Goal: Task Accomplishment & Management: Use online tool/utility

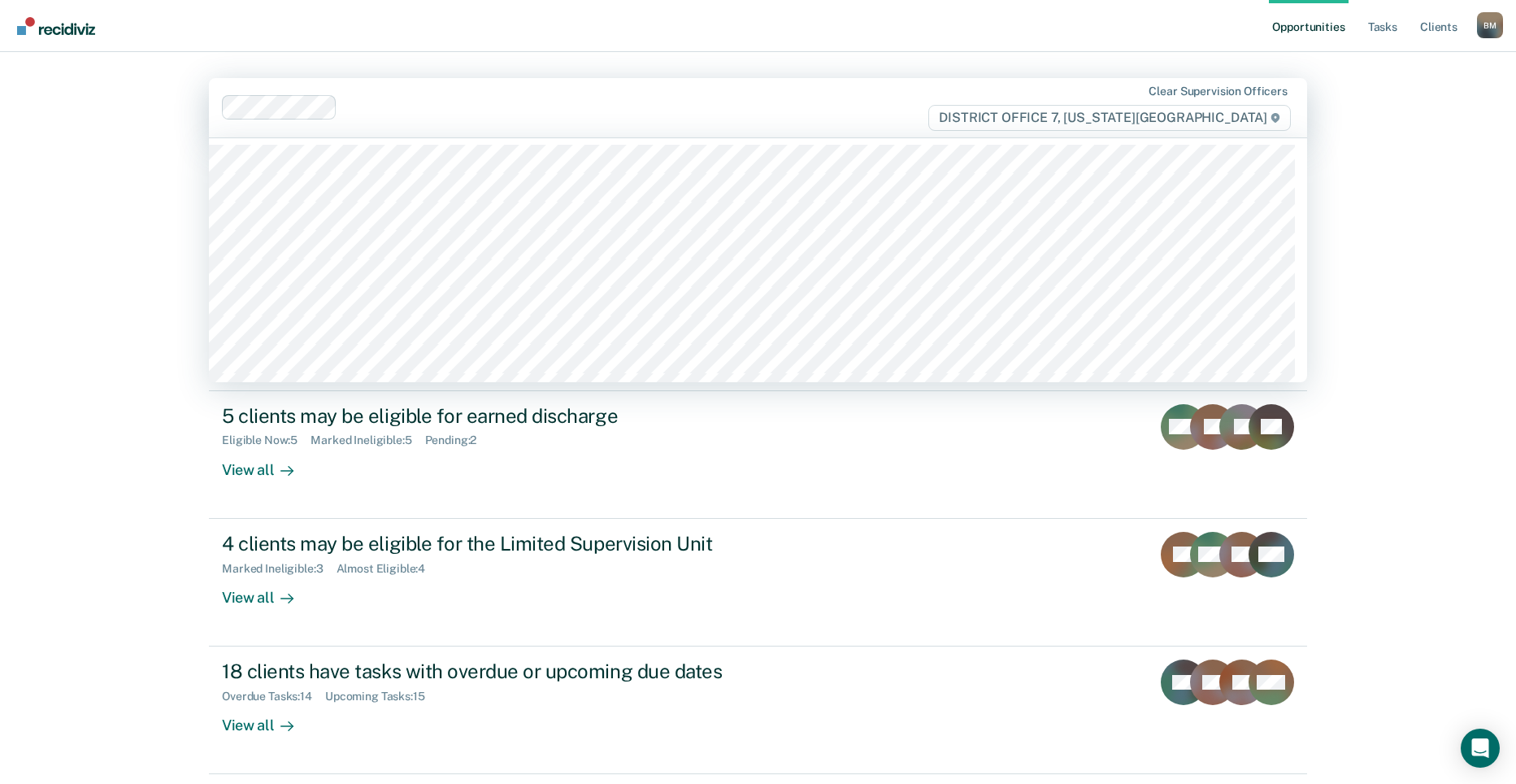
click at [506, 125] on div "Clear supervision officers DISTRICT OFFICE 7, [US_STATE][GEOGRAPHIC_DATA]" at bounding box center [758, 108] width 1098 height 59
type input "he"
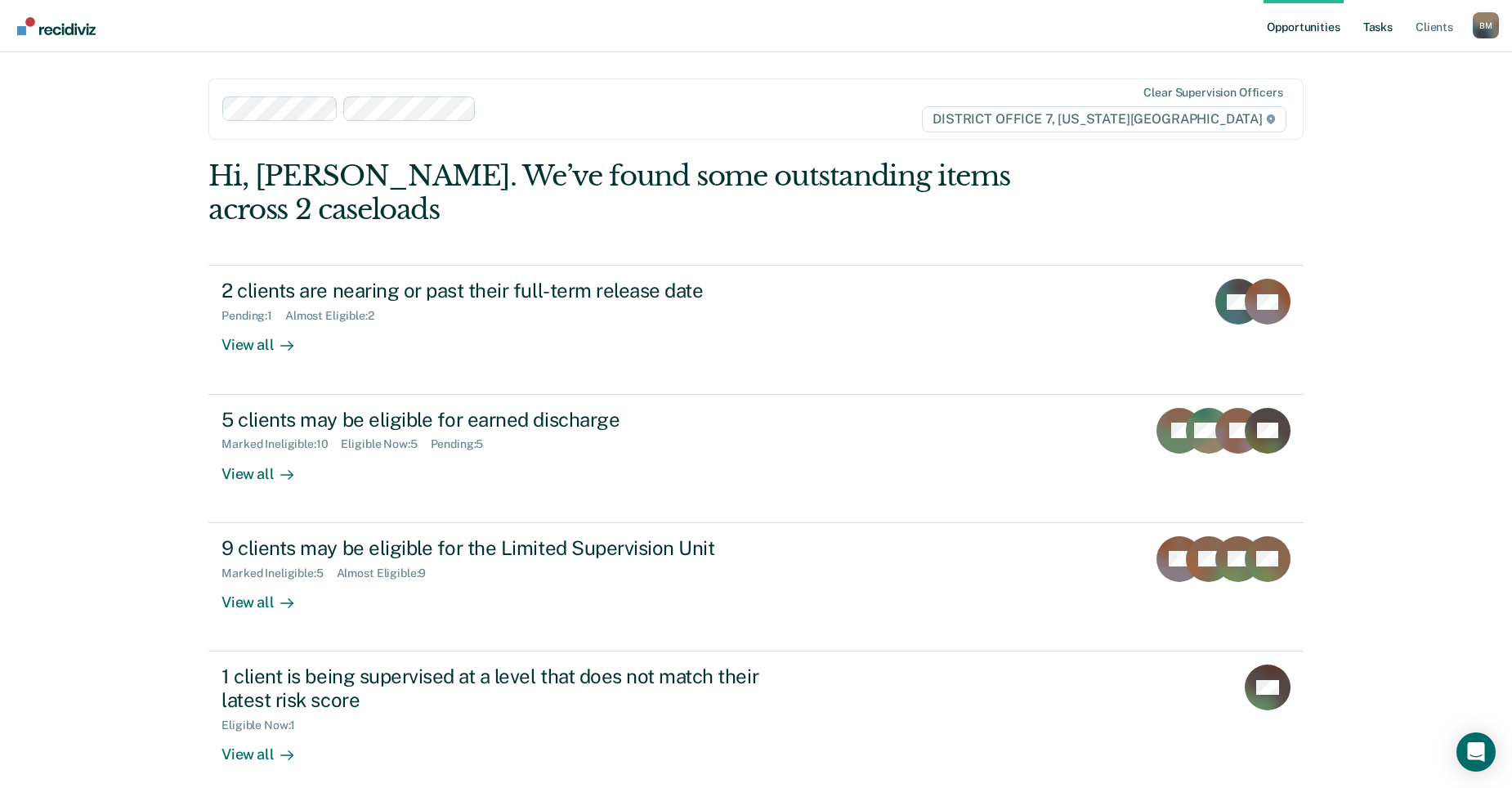
click at [1387, 25] on link "Tasks" at bounding box center [1378, 26] width 36 height 52
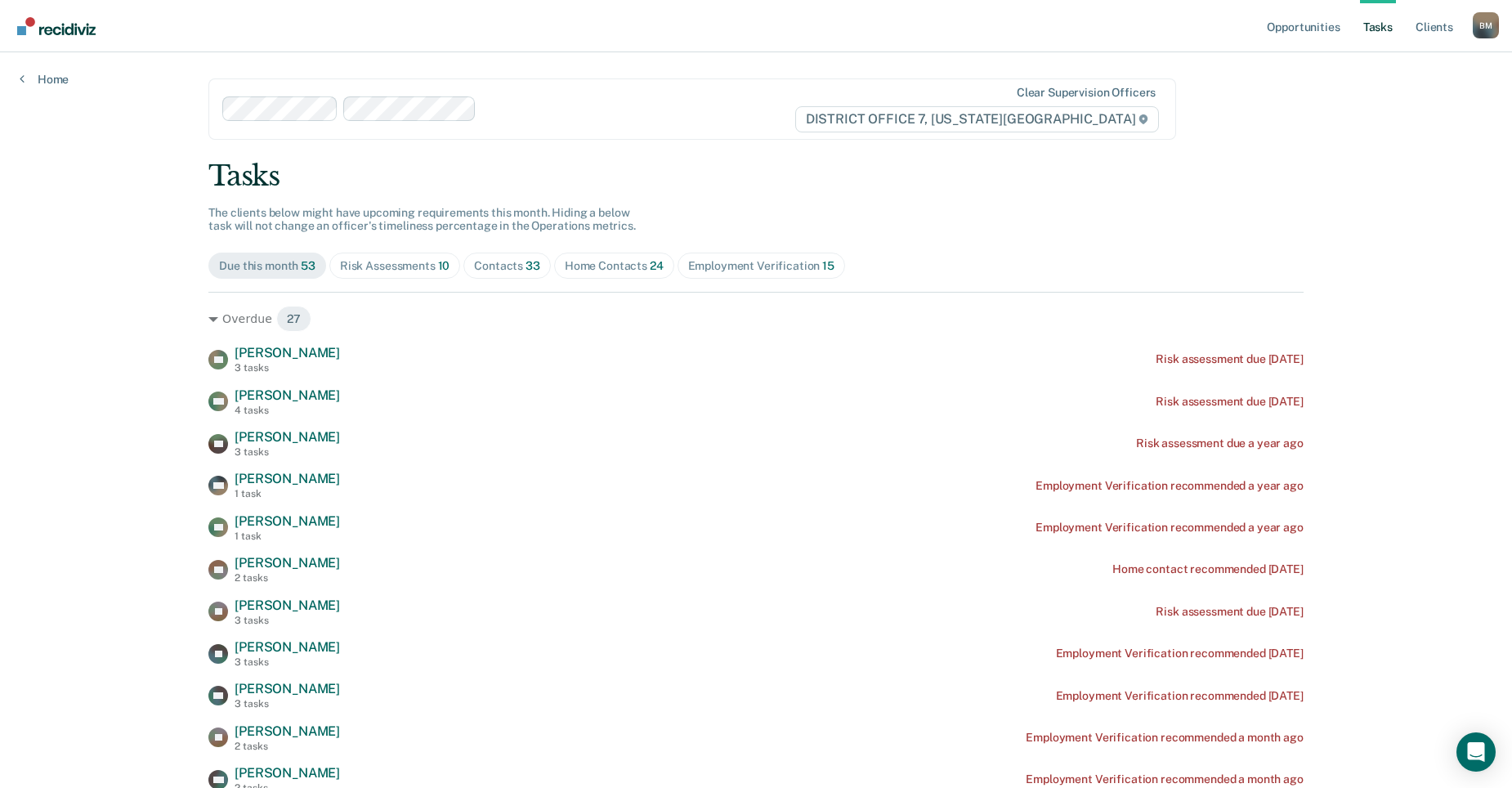
click at [582, 262] on div "Home Contacts 24" at bounding box center [614, 266] width 99 height 14
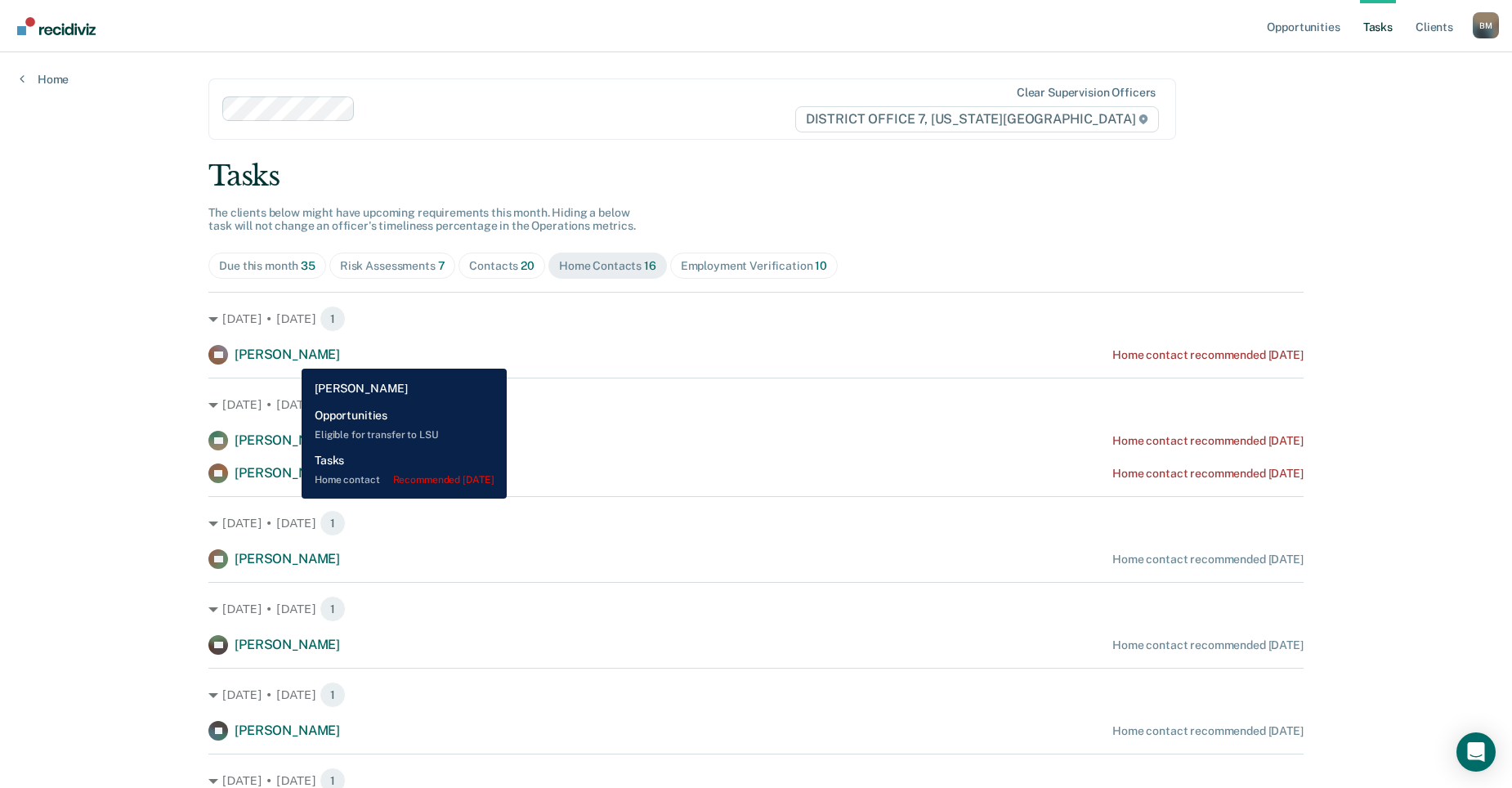
click at [289, 357] on span "[PERSON_NAME]" at bounding box center [287, 354] width 106 height 16
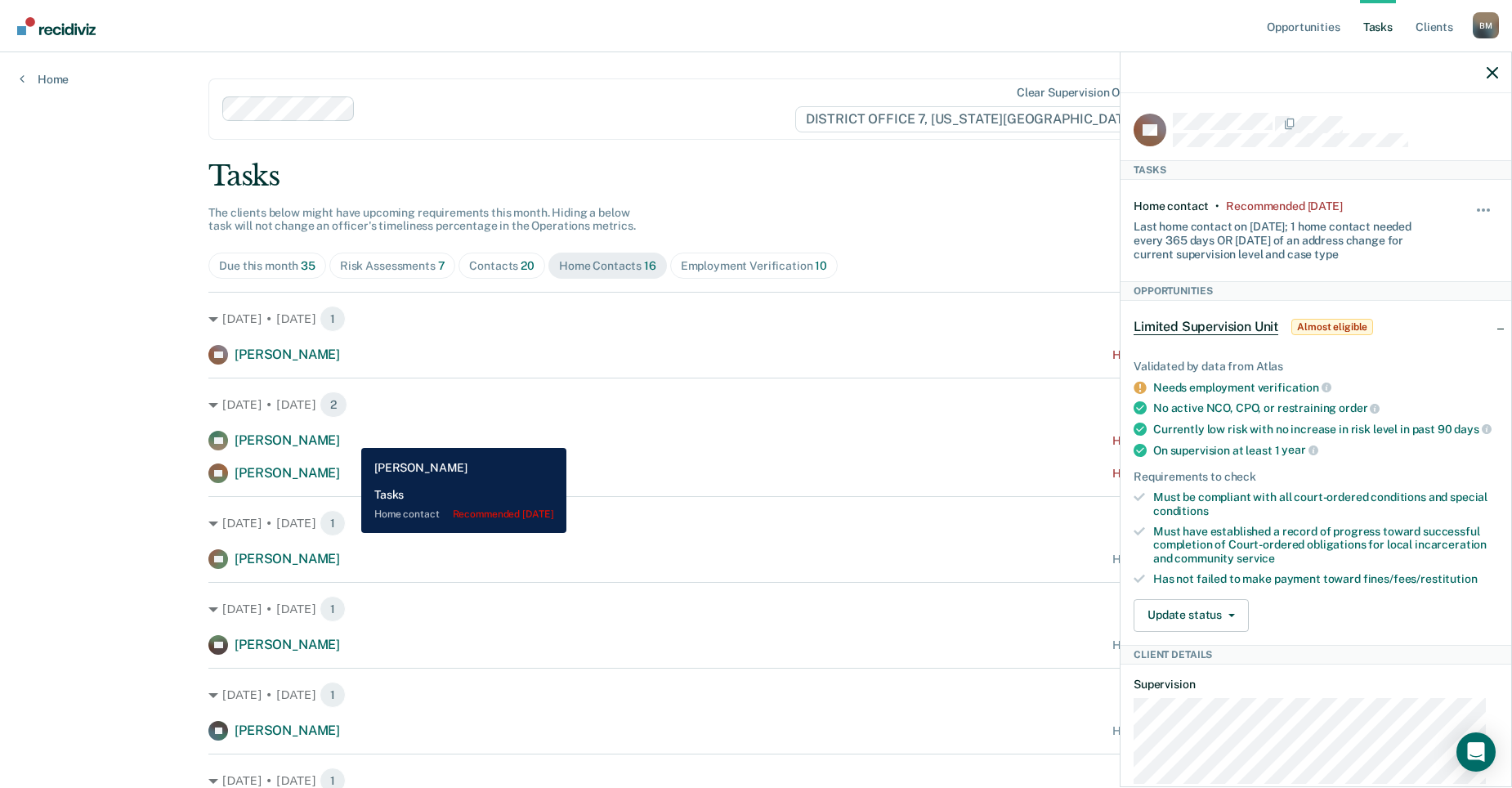
click at [340, 436] on span "[PERSON_NAME]" at bounding box center [287, 440] width 106 height 16
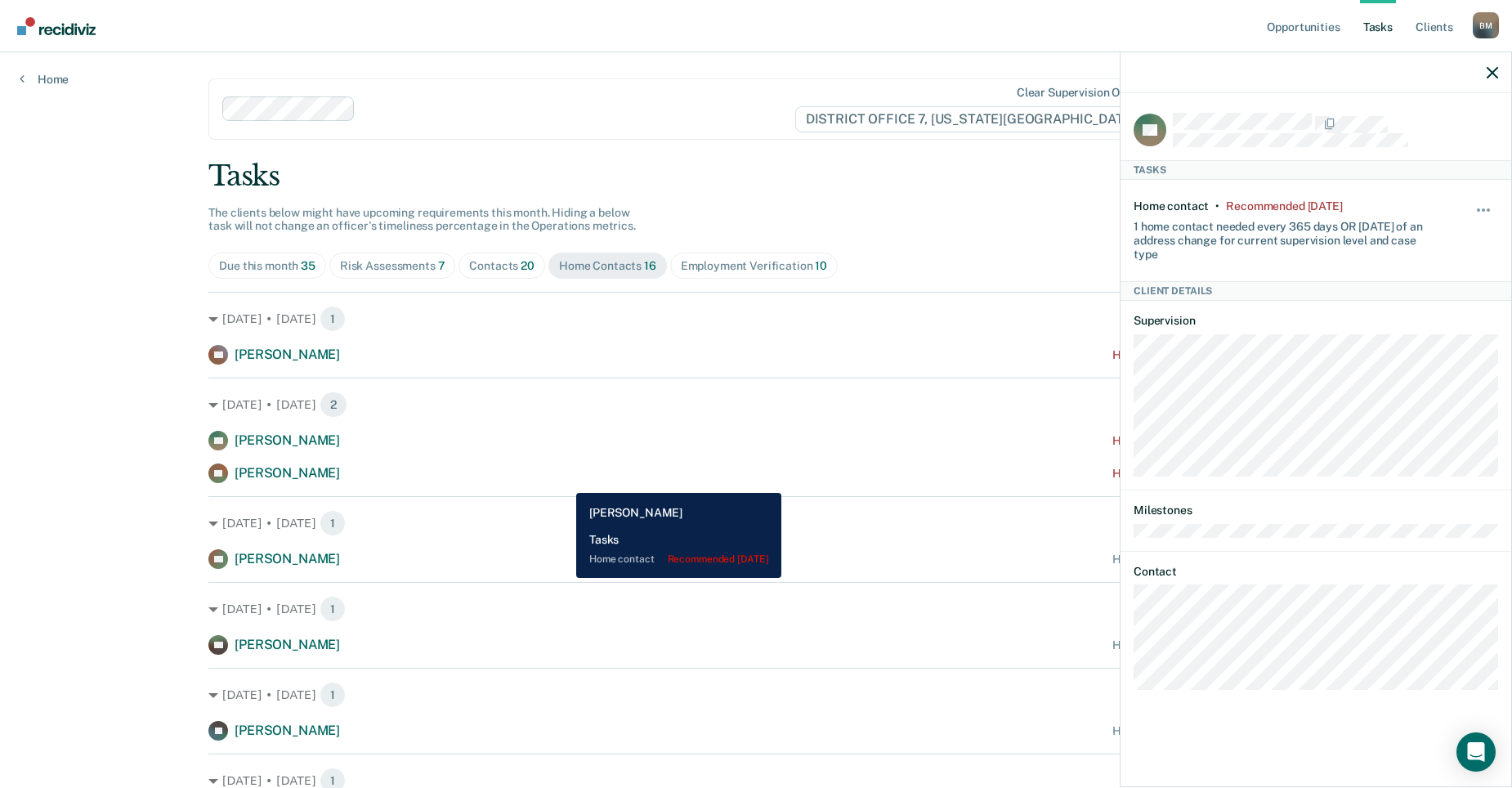
click at [564, 480] on div "PY [PERSON_NAME] Home contact recommended [DATE]" at bounding box center [756, 472] width 1095 height 19
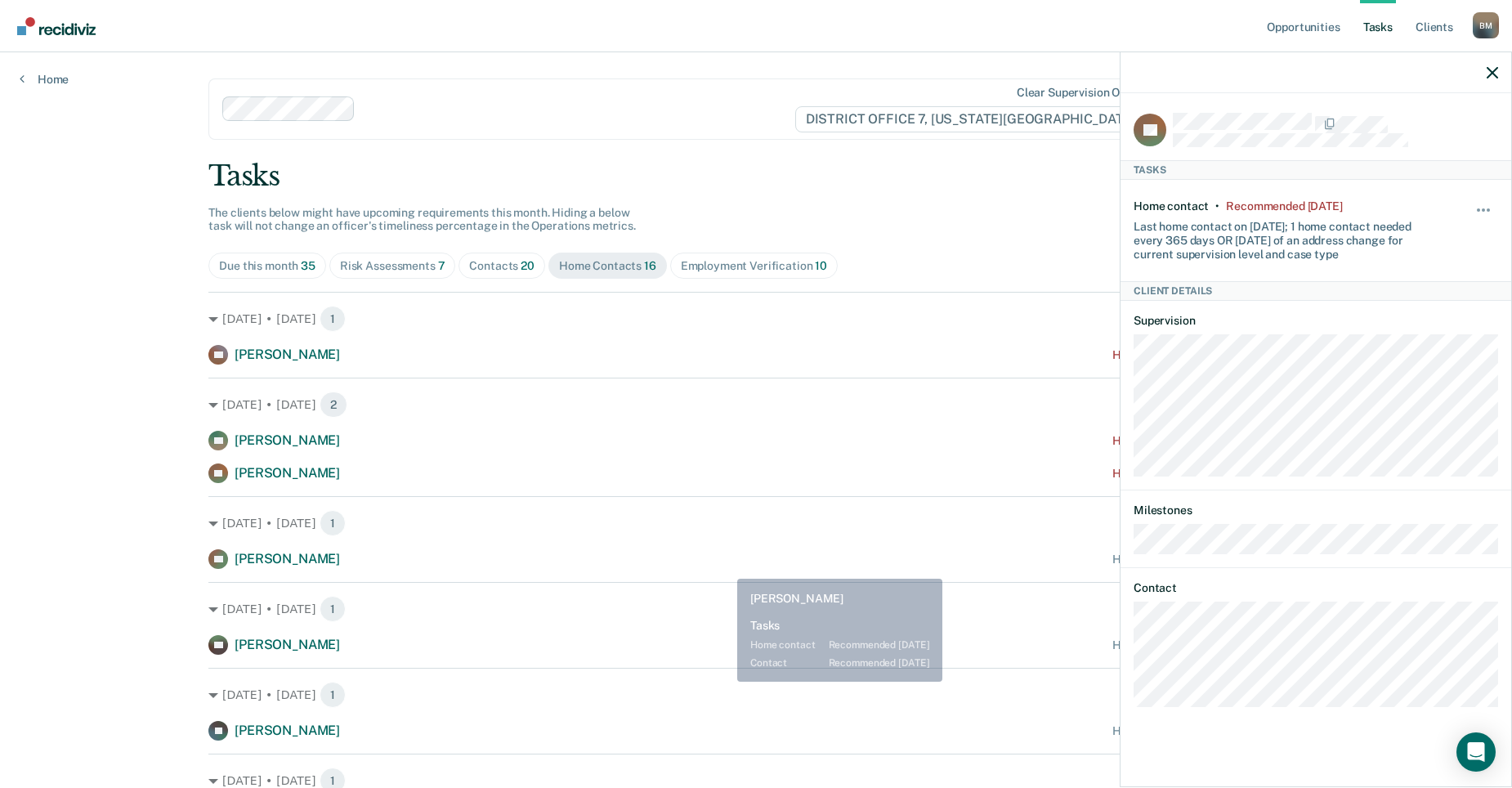
click at [794, 623] on div "[DATE] • [DATE] 1 [PERSON_NAME] [PERSON_NAME] Home contact recommended [DATE]" at bounding box center [756, 617] width 1095 height 72
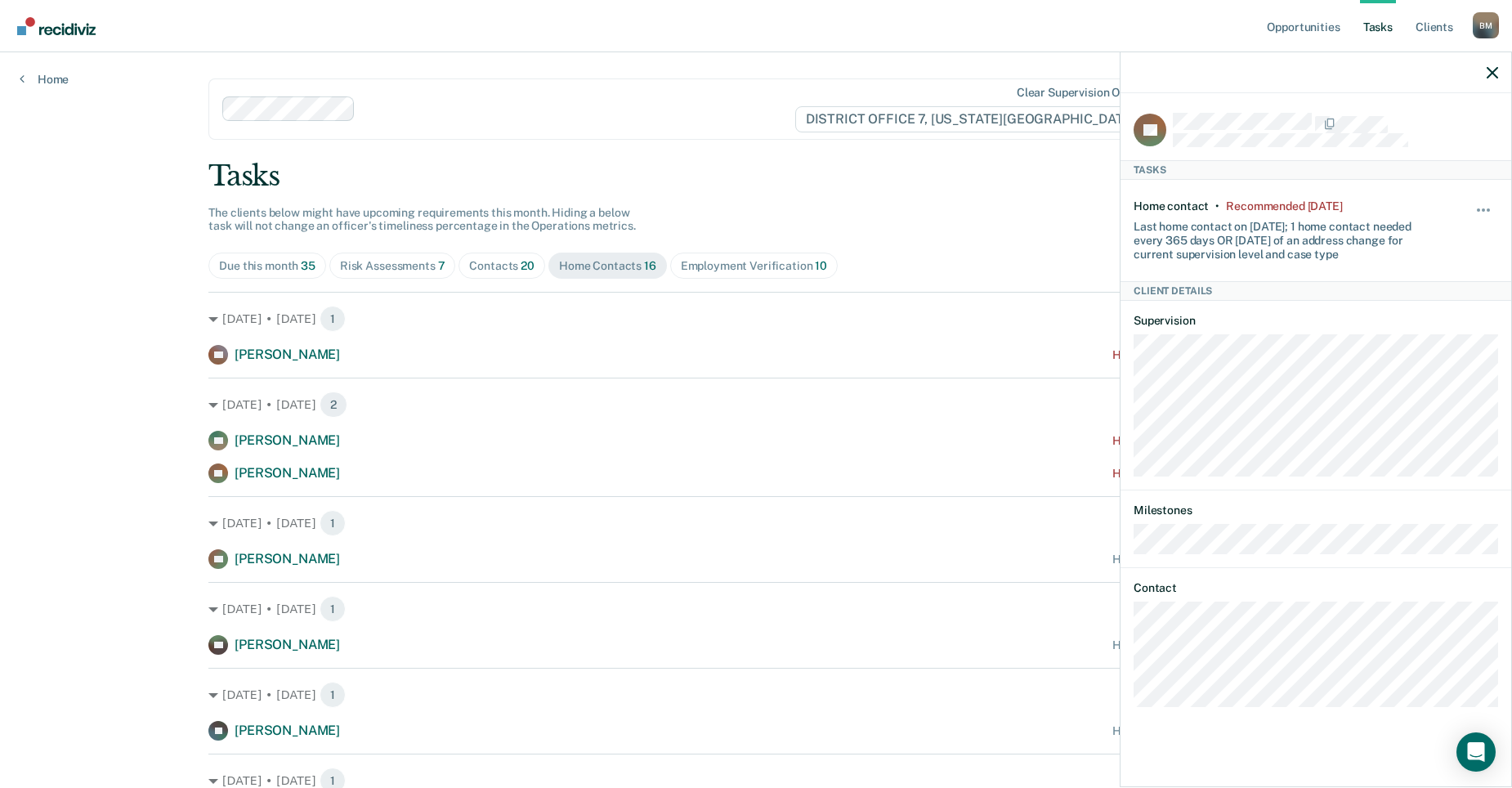
click at [851, 499] on div "[DATE] • [DATE] 1 AG [PERSON_NAME] Home contact recommended [DATE]" at bounding box center [756, 532] width 1095 height 72
click at [1492, 77] on icon "button" at bounding box center [1492, 72] width 11 height 11
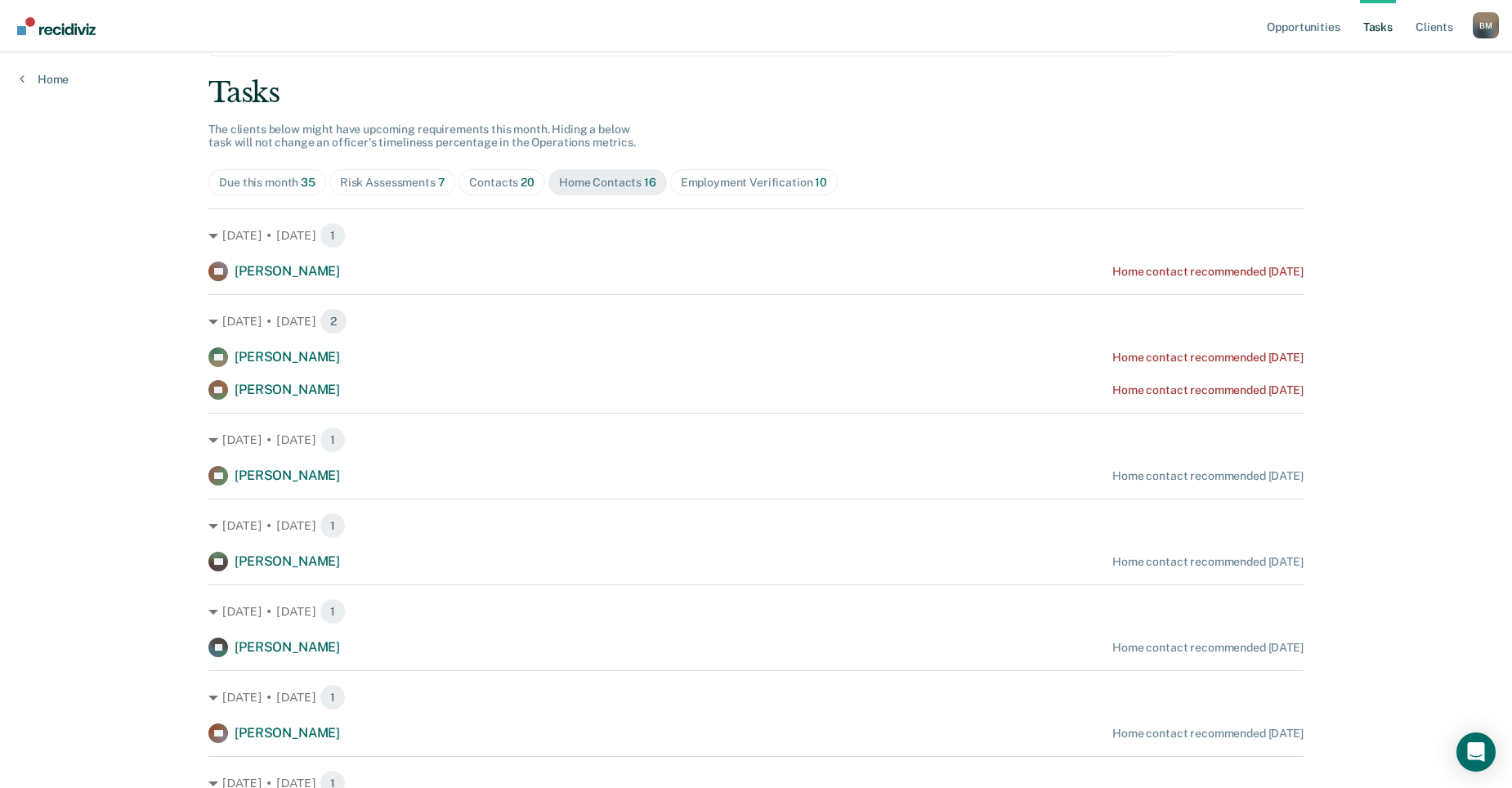
scroll to position [82, 0]
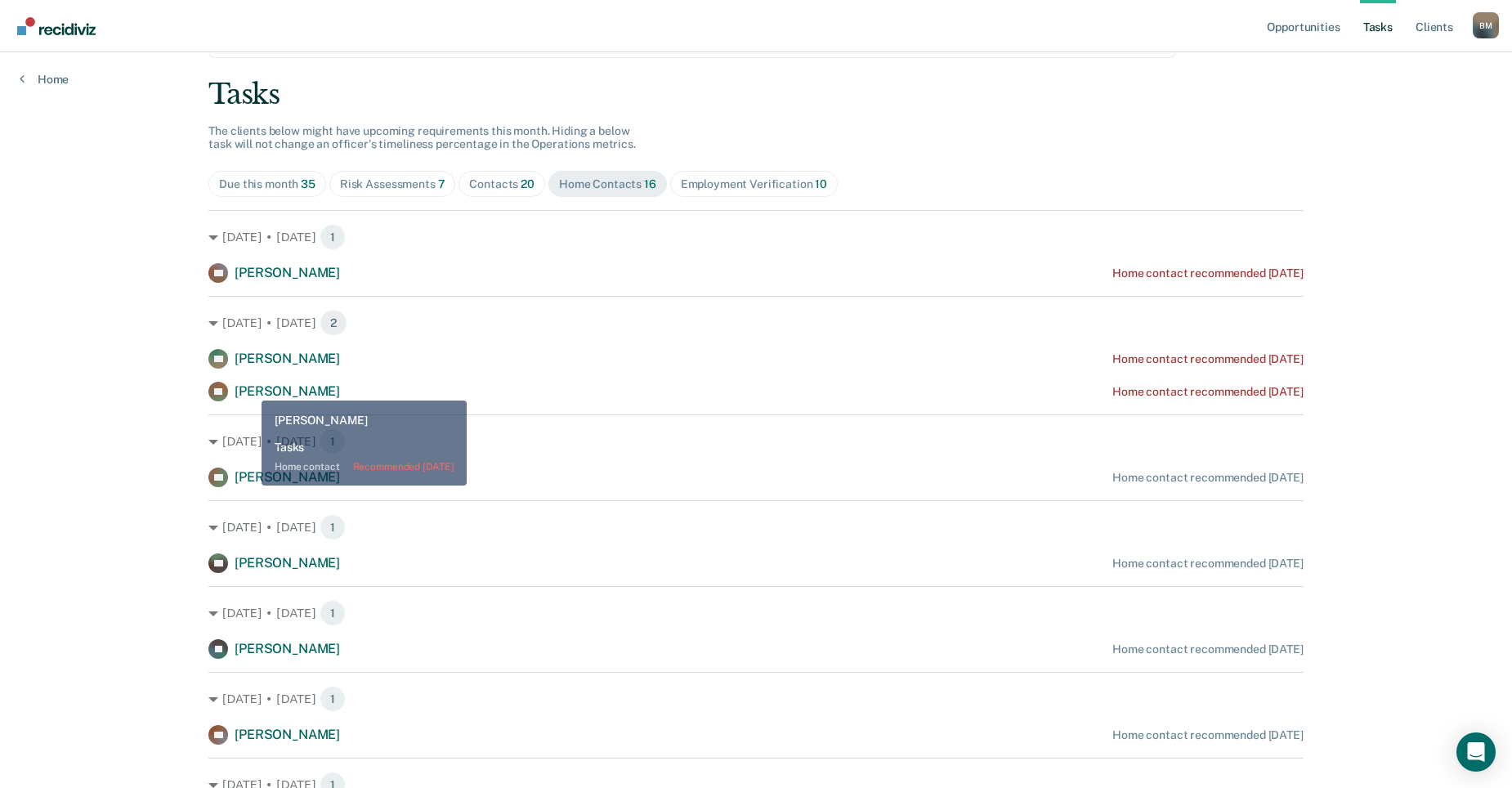
click at [249, 390] on span "[PERSON_NAME]" at bounding box center [287, 391] width 106 height 16
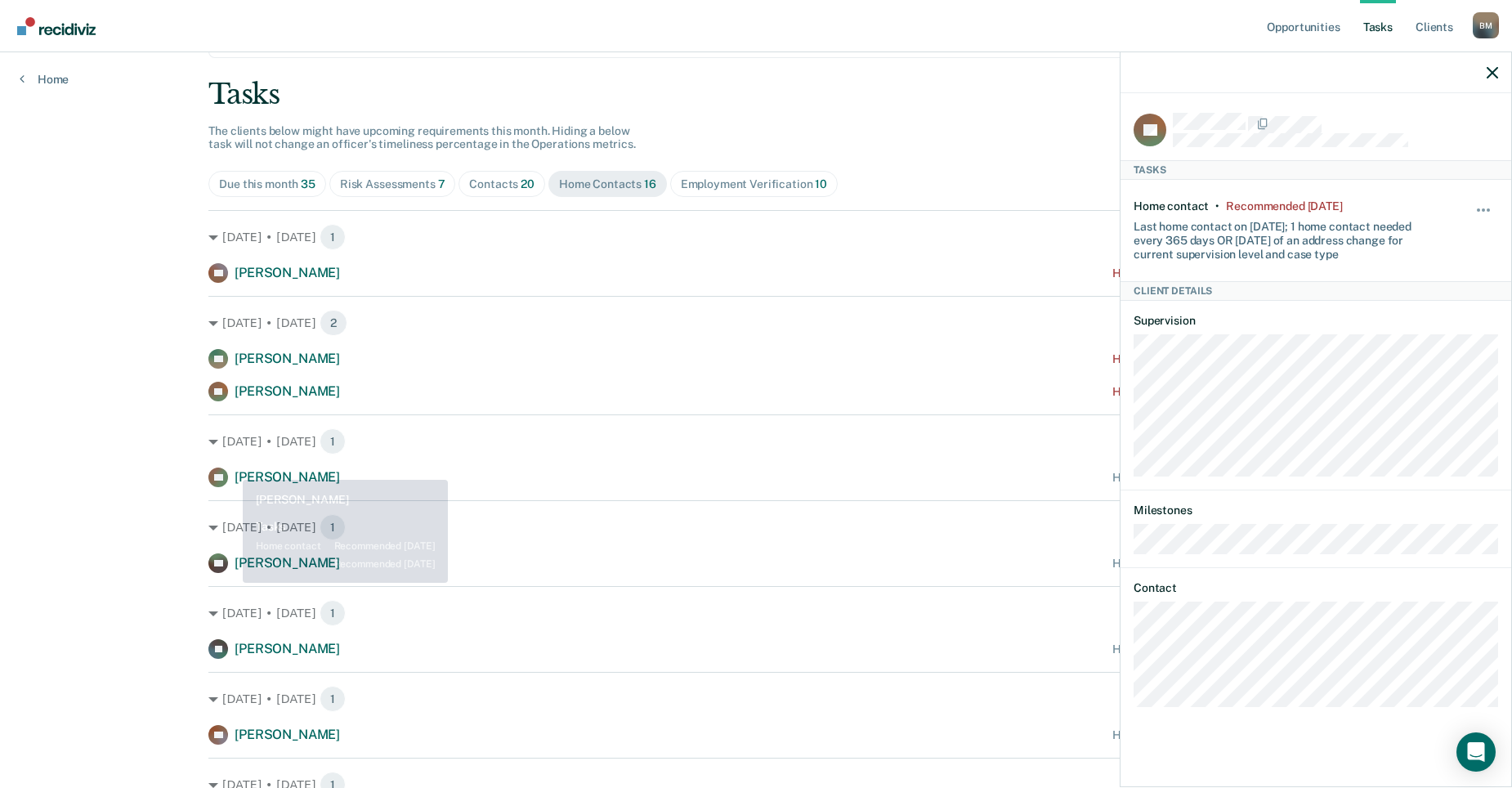
click at [233, 466] on div "[DATE] • [DATE] 1 AG [PERSON_NAME] Home contact recommended [DATE]" at bounding box center [756, 450] width 1095 height 72
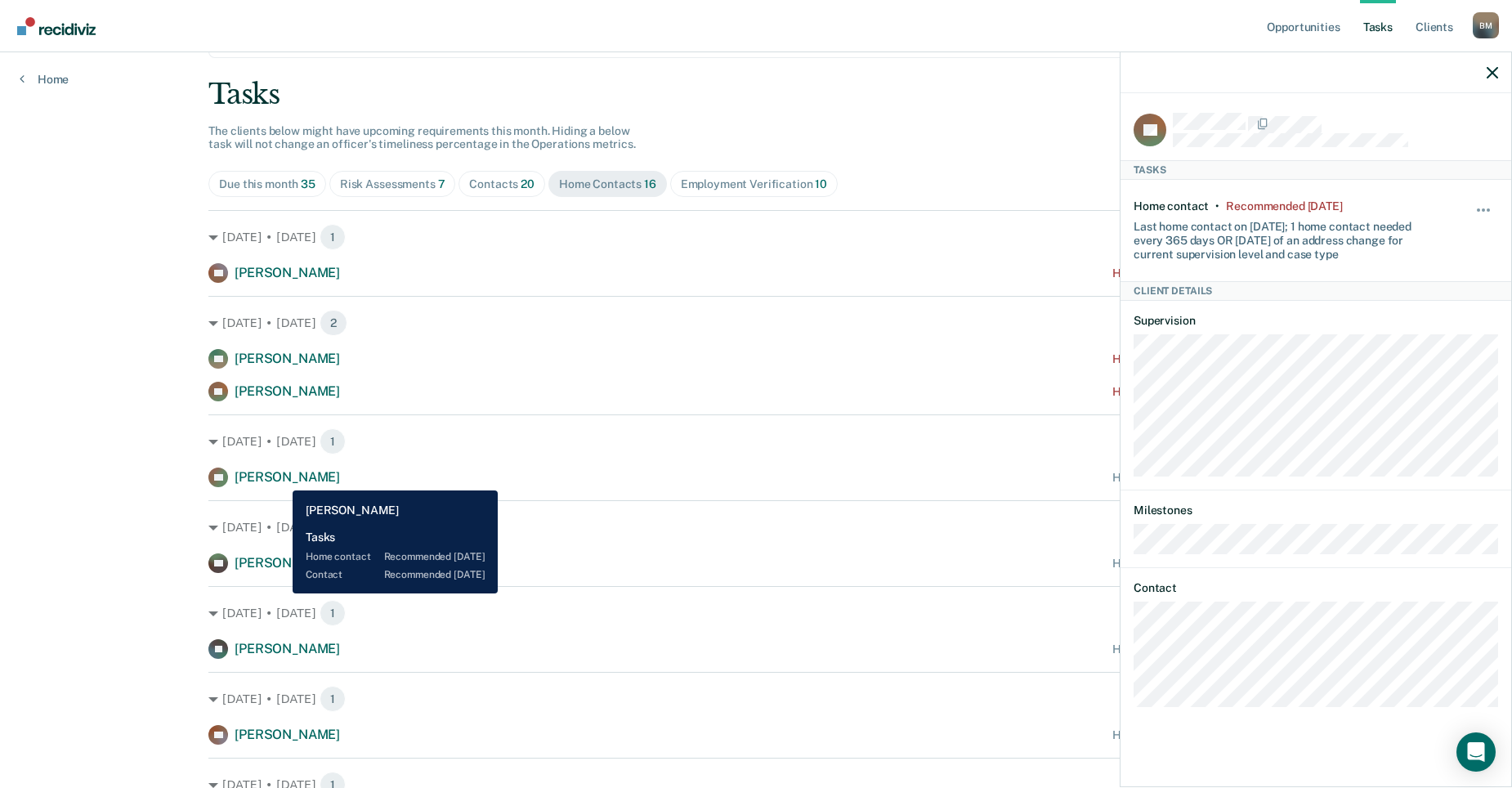
click at [280, 478] on span "[PERSON_NAME]" at bounding box center [287, 477] width 106 height 16
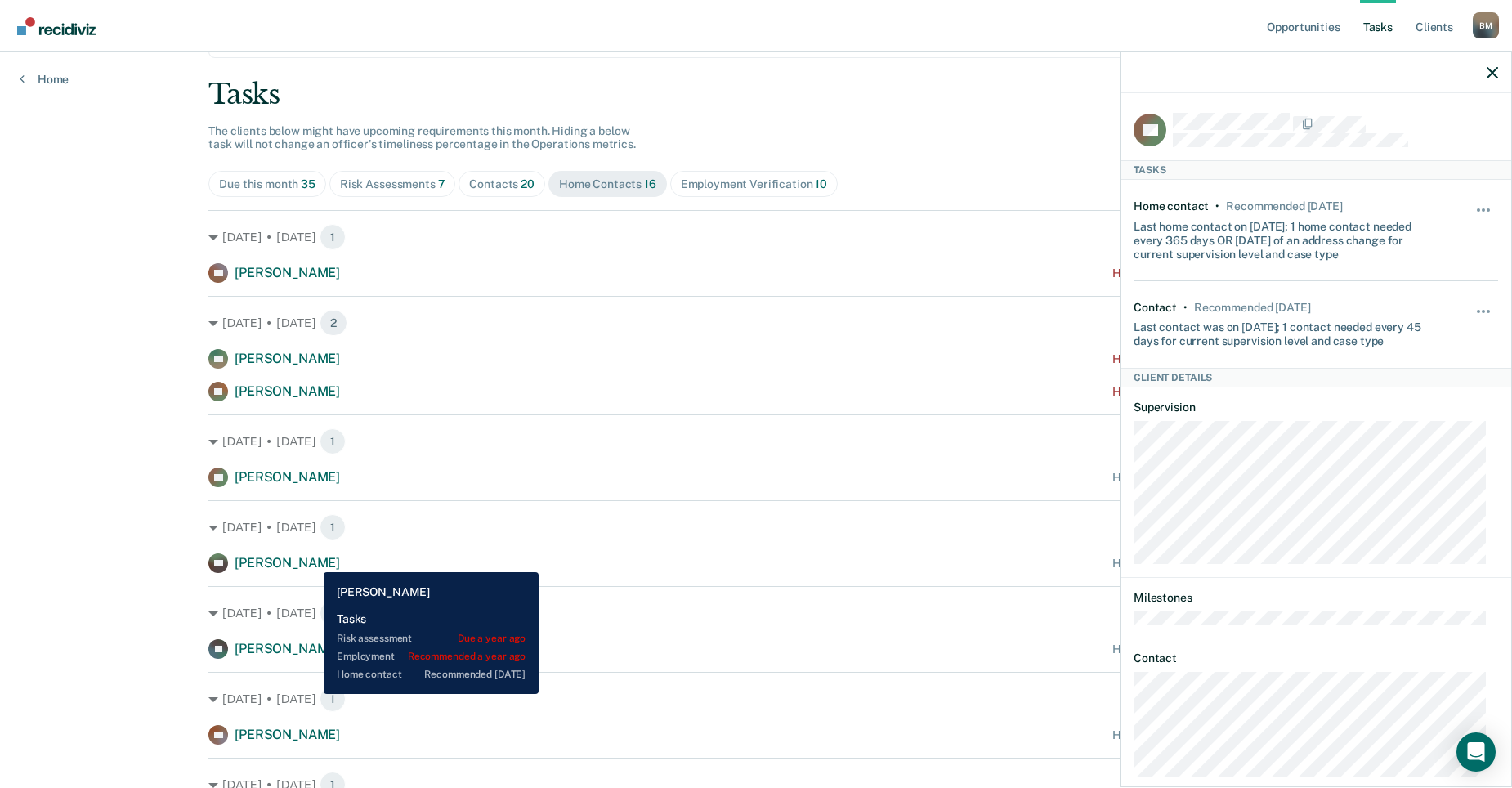
click at [311, 560] on span "[PERSON_NAME]" at bounding box center [287, 562] width 106 height 16
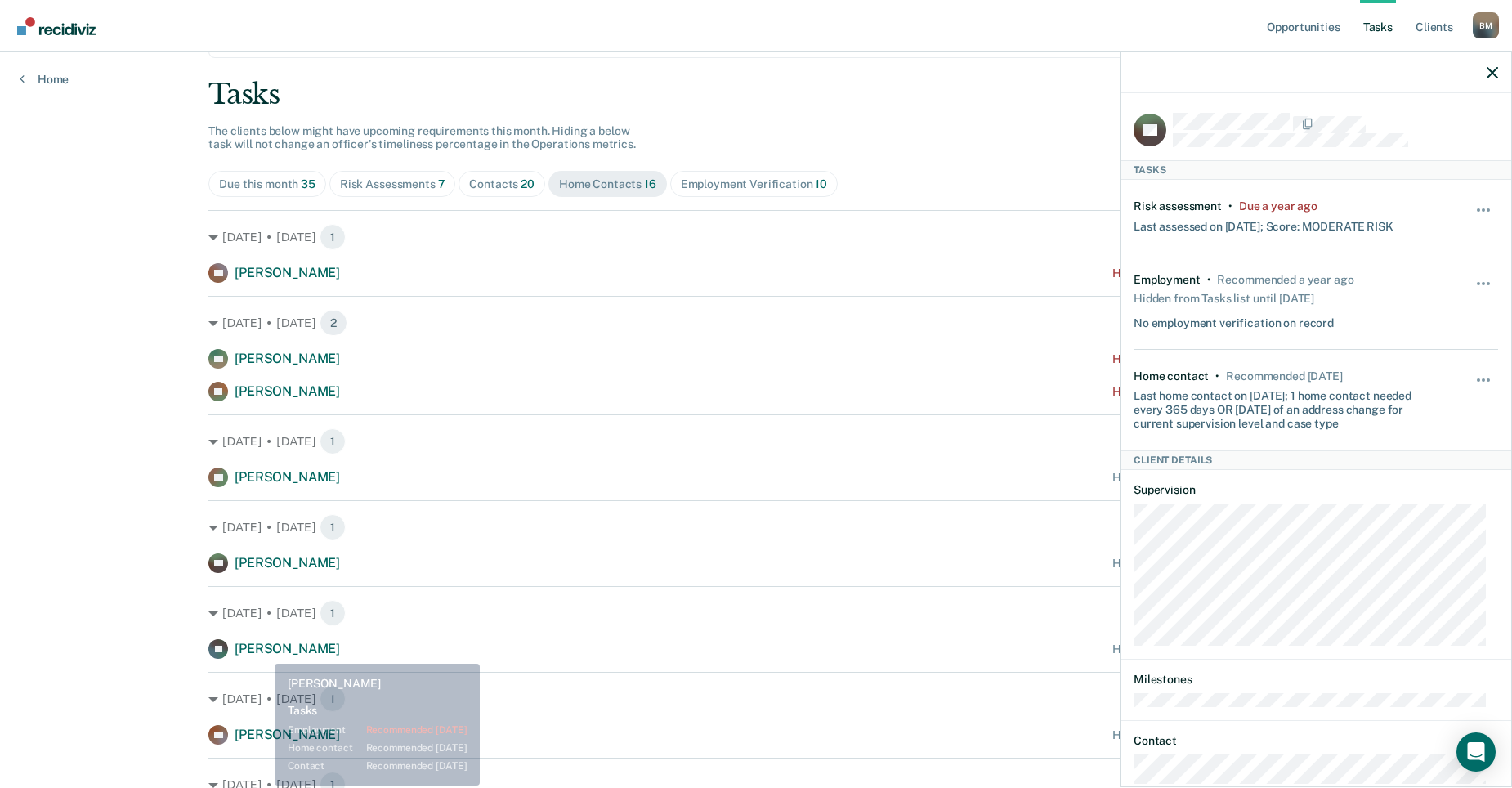
click at [262, 650] on span "[PERSON_NAME]" at bounding box center [287, 649] width 106 height 16
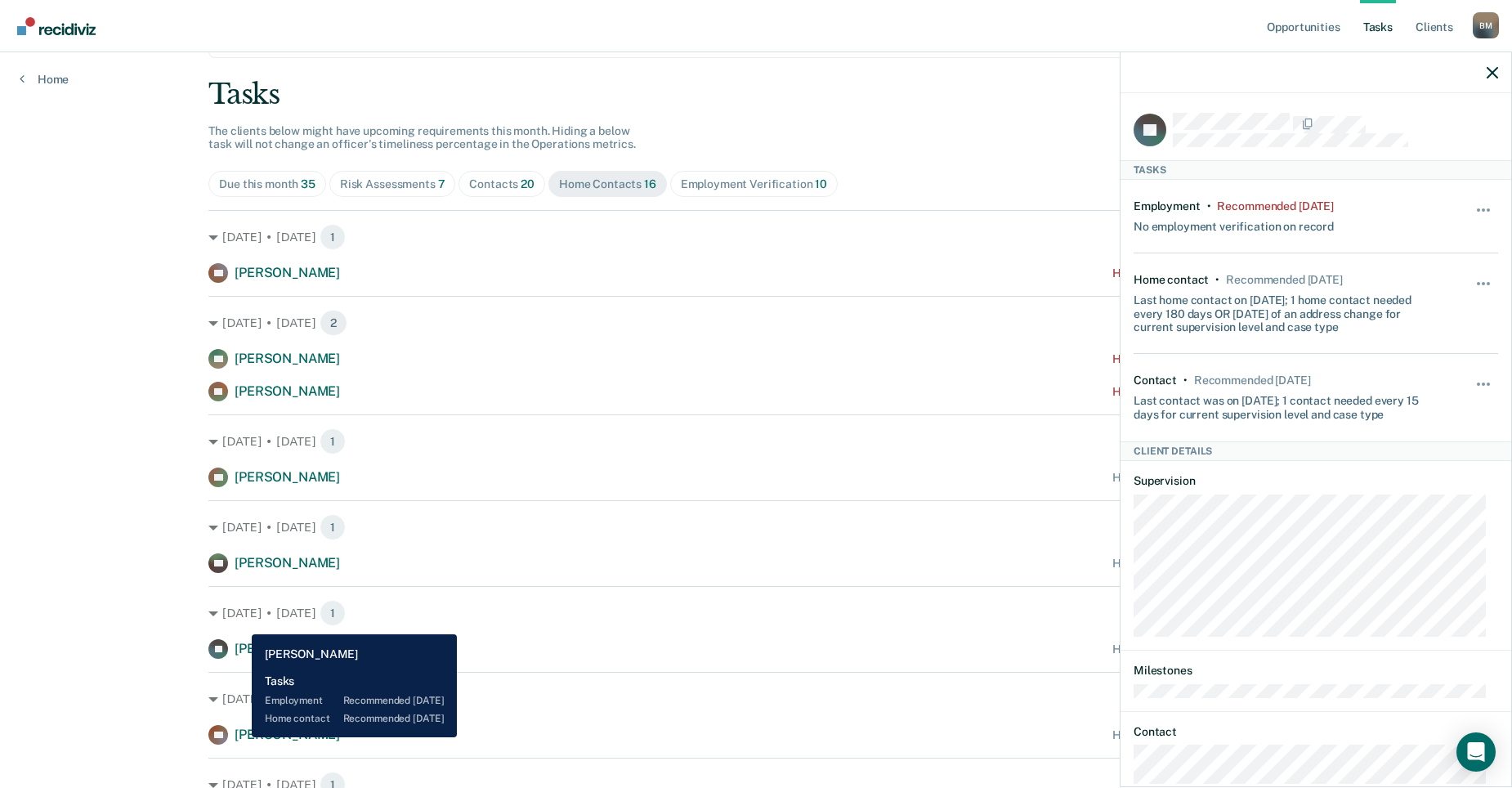
click at [240, 737] on span "[PERSON_NAME]" at bounding box center [287, 734] width 106 height 16
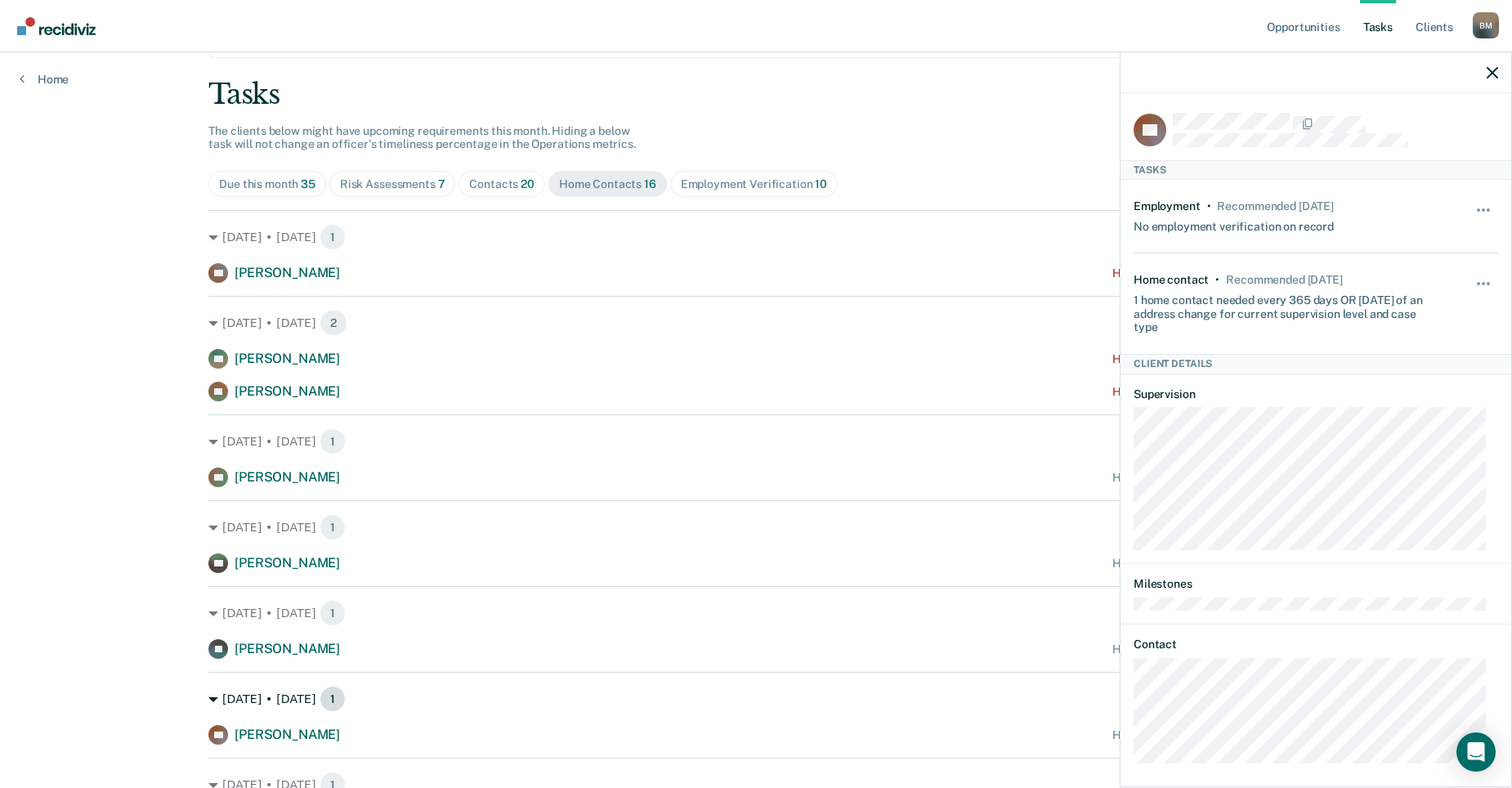
scroll to position [245, 0]
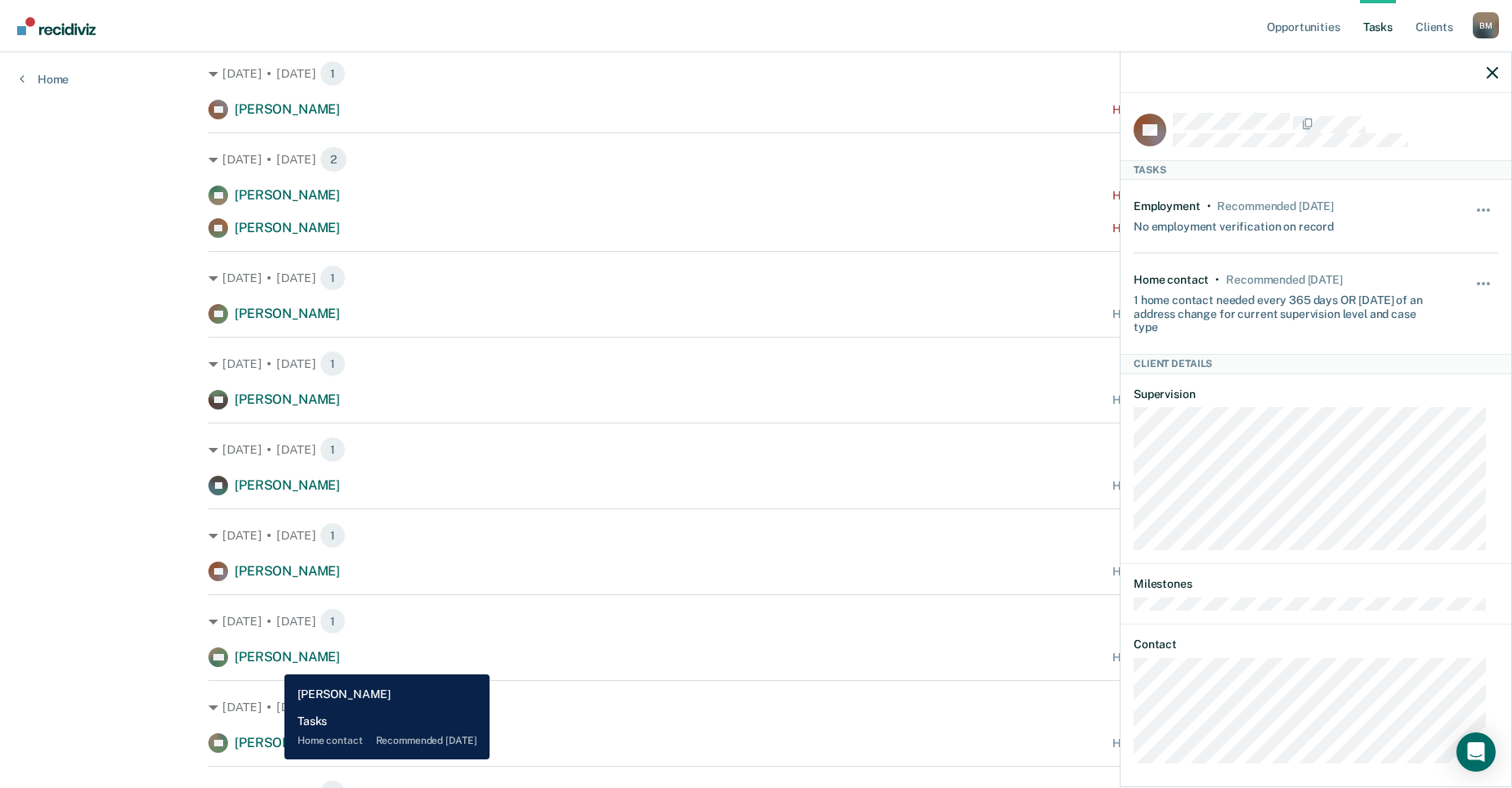
click at [272, 662] on span "[PERSON_NAME]" at bounding box center [287, 656] width 106 height 16
